Goal: Check status: Check status

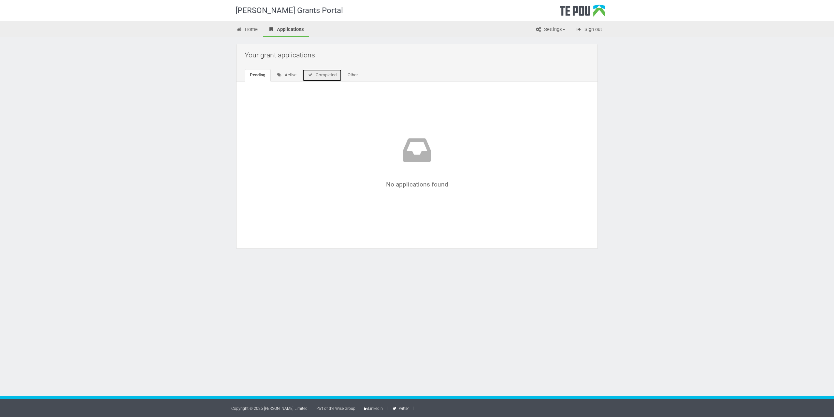
click at [321, 74] on link "Completed" at bounding box center [321, 75] width 39 height 12
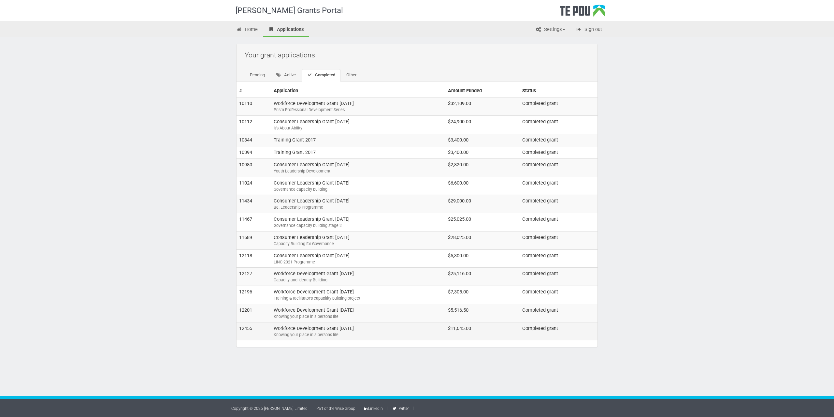
click at [305, 331] on td "Workforce Development Grant September 2021 Knowing your place in a persons life" at bounding box center [358, 331] width 174 height 18
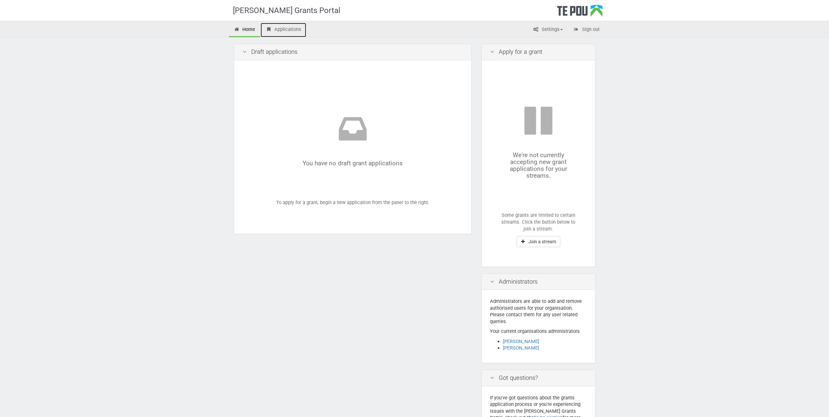
click at [283, 27] on link "Applications" at bounding box center [284, 30] width 46 height 14
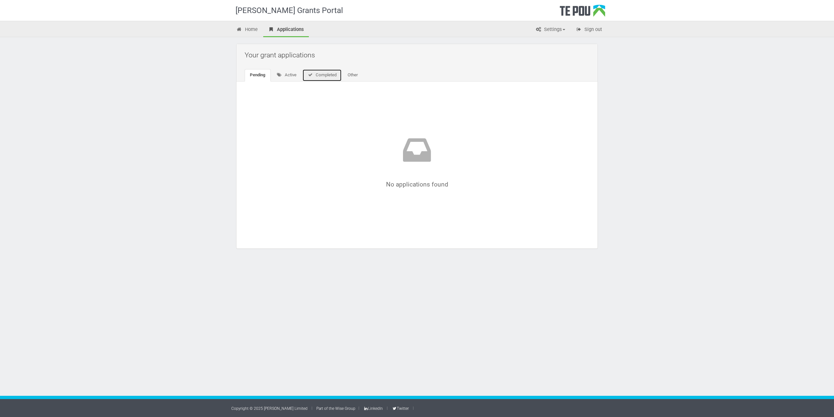
click at [331, 74] on link "Completed" at bounding box center [321, 75] width 39 height 12
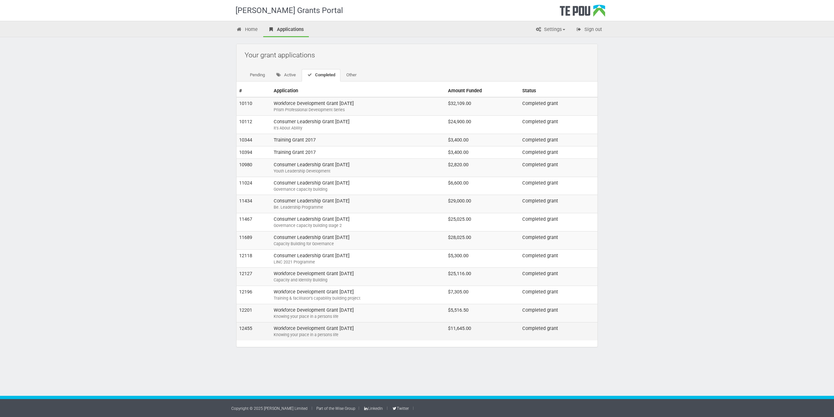
click at [310, 328] on td "Workforce Development Grant September 2021 Knowing your place in a persons life" at bounding box center [358, 331] width 174 height 18
click at [336, 327] on td "Workforce Development Grant September 2021 Knowing your place in a persons life" at bounding box center [358, 331] width 174 height 18
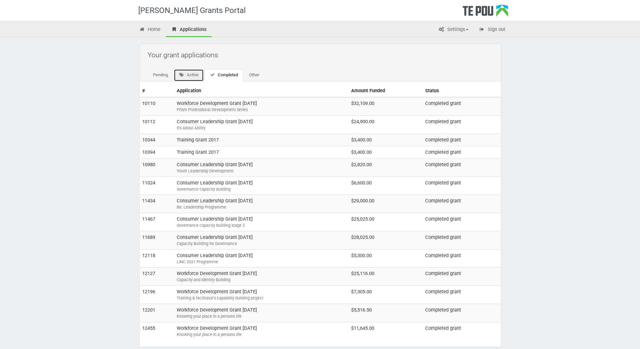
drag, startPoint x: 190, startPoint y: 76, endPoint x: 199, endPoint y: 74, distance: 8.9
click at [191, 75] on link "Active" at bounding box center [189, 75] width 30 height 12
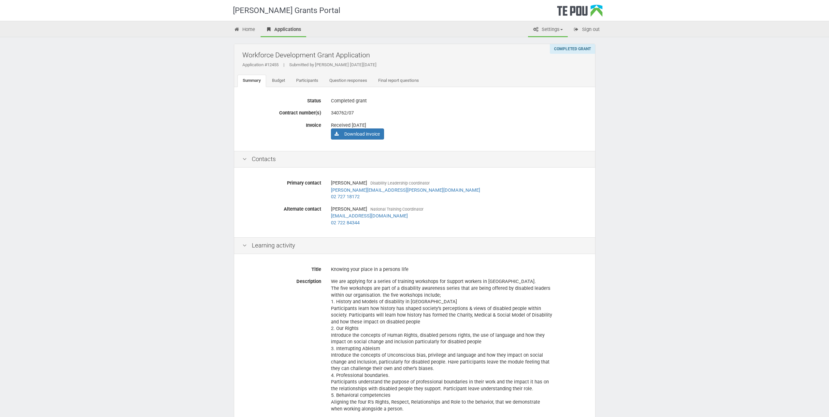
click at [543, 28] on link "Settings" at bounding box center [548, 30] width 40 height 14
click at [554, 50] on link "My account" at bounding box center [542, 52] width 51 height 9
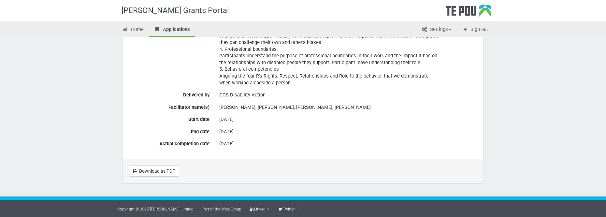
scroll to position [326, 0]
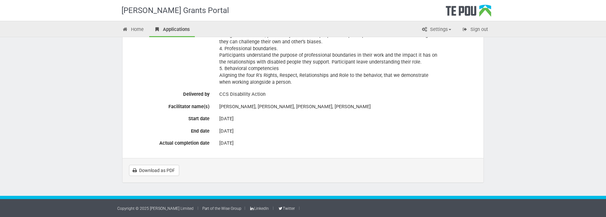
drag, startPoint x: 37, startPoint y: 80, endPoint x: 29, endPoint y: 66, distance: 16.0
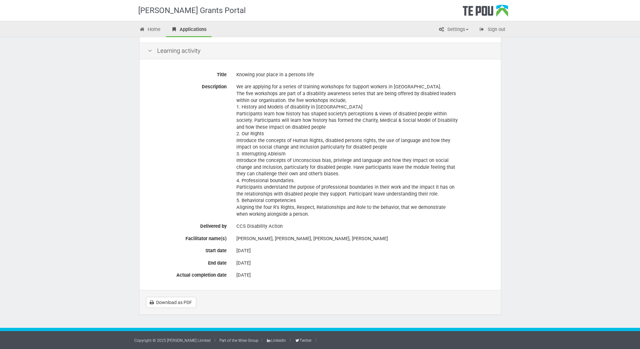
scroll to position [0, 0]
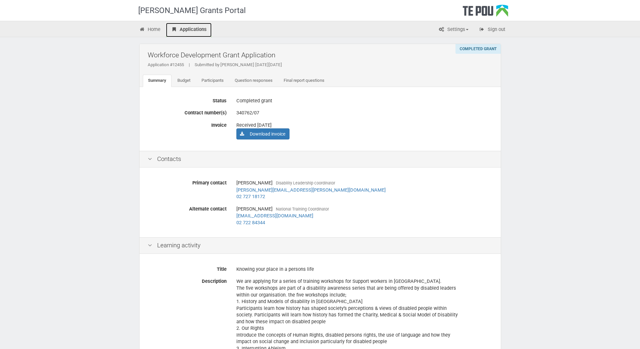
click at [185, 26] on link "Applications" at bounding box center [189, 30] width 46 height 14
click at [186, 30] on link "Applications" at bounding box center [189, 30] width 46 height 14
